Goal: Transaction & Acquisition: Register for event/course

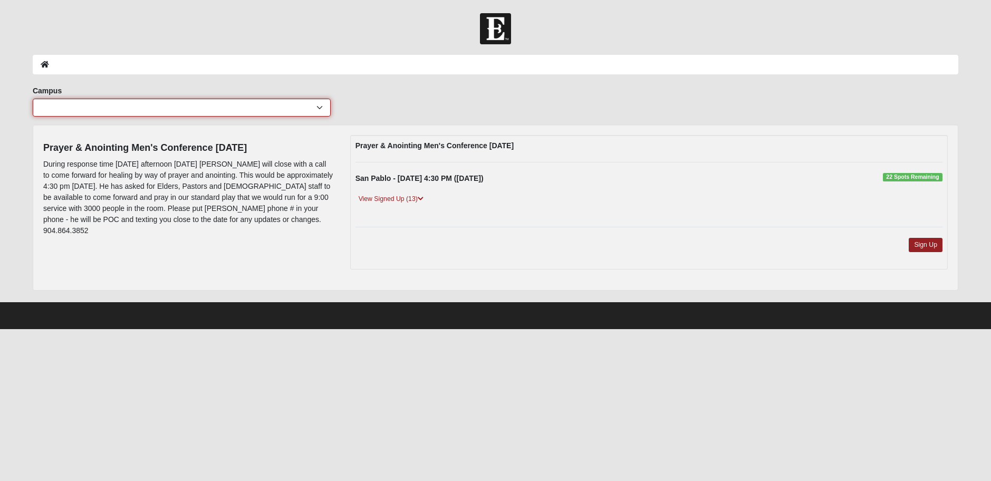
click at [259, 108] on select "[GEOGRAPHIC_DATA] [GEOGRAPHIC_DATA] (Coming Soon) Eleven22 Online [PERSON_NAME]…" at bounding box center [182, 108] width 298 height 18
select select "3"
click at [33, 99] on select "[GEOGRAPHIC_DATA] [GEOGRAPHIC_DATA] (Coming Soon) Eleven22 Online [PERSON_NAME]…" at bounding box center [182, 108] width 298 height 18
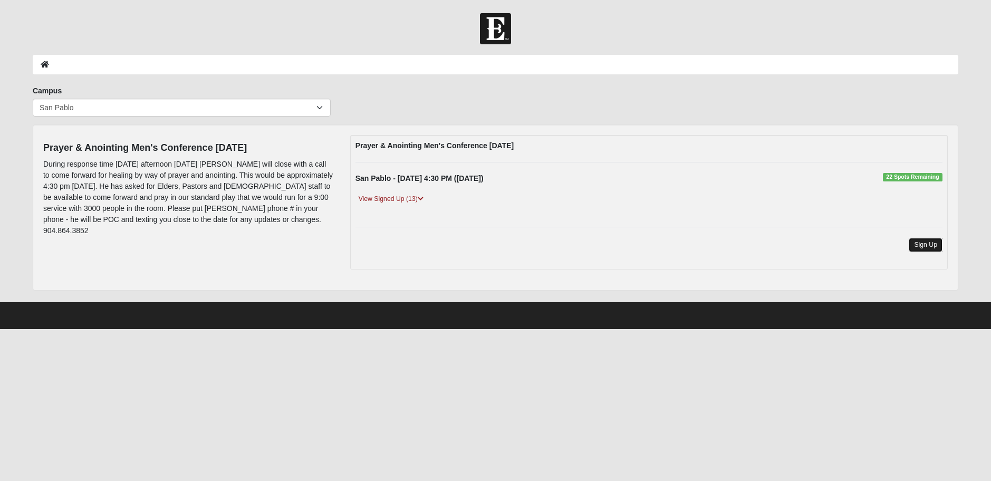
click at [928, 246] on link "Sign Up" at bounding box center [926, 245] width 34 height 14
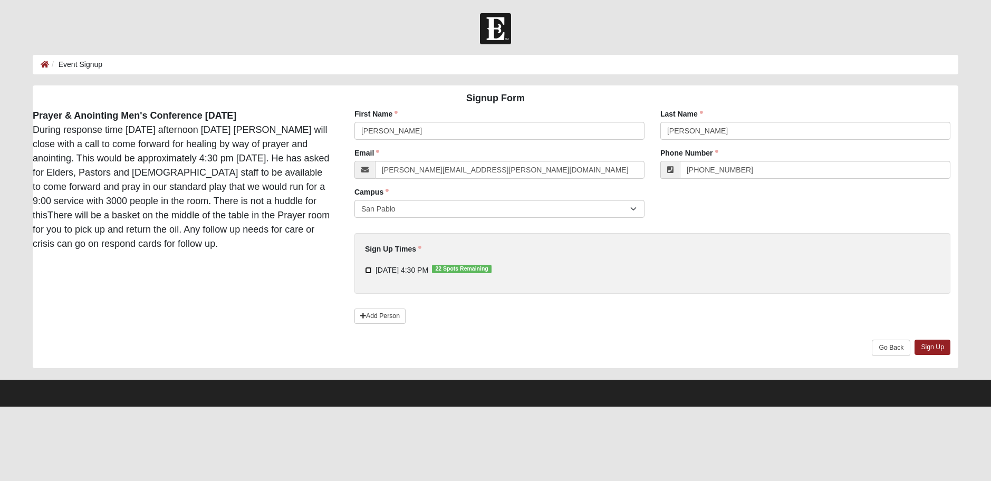
click at [367, 271] on input "[DATE] 4:30 PM 22 Spots Remaining" at bounding box center [368, 270] width 7 height 7
checkbox input "true"
click at [930, 351] on link "Sign Up" at bounding box center [932, 347] width 36 height 15
